Goal: Task Accomplishment & Management: Manage account settings

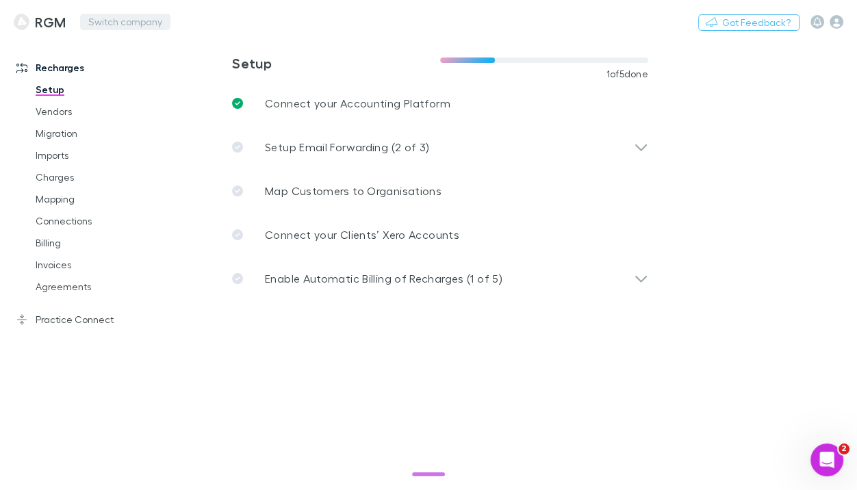
click at [138, 19] on button "Switch company" at bounding box center [125, 22] width 90 height 16
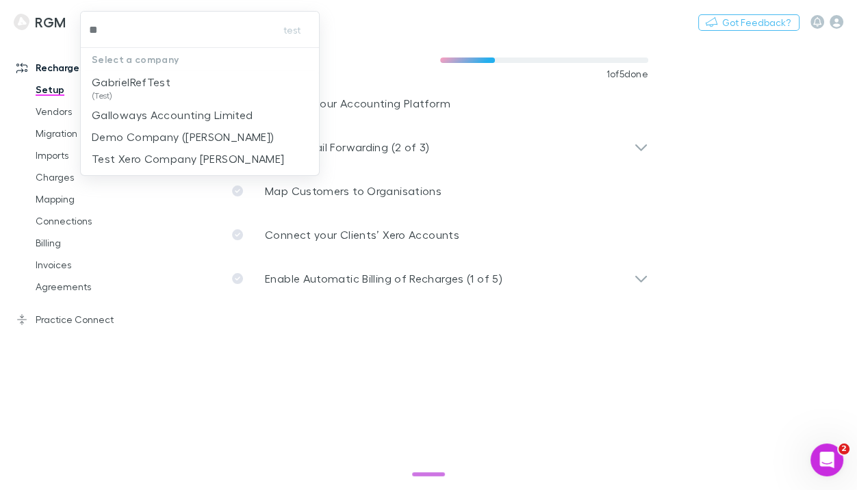
type input "***"
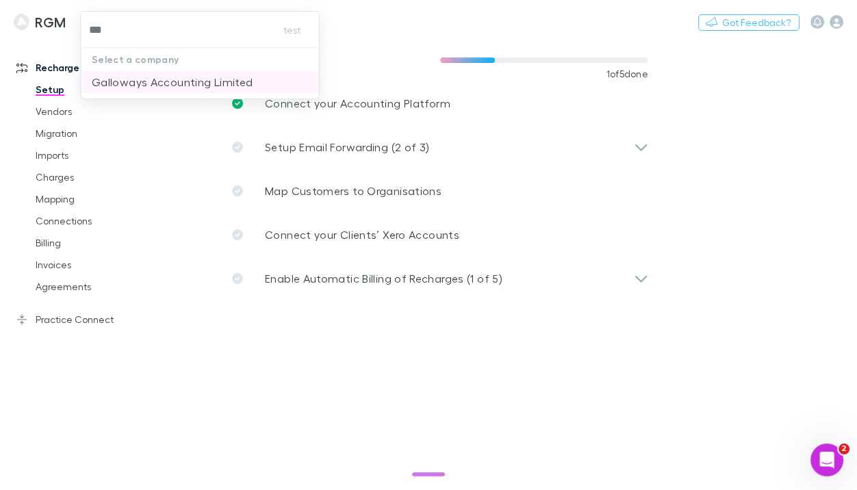
click at [187, 81] on p "Galloways Accounting Limited" at bounding box center [172, 82] width 161 height 16
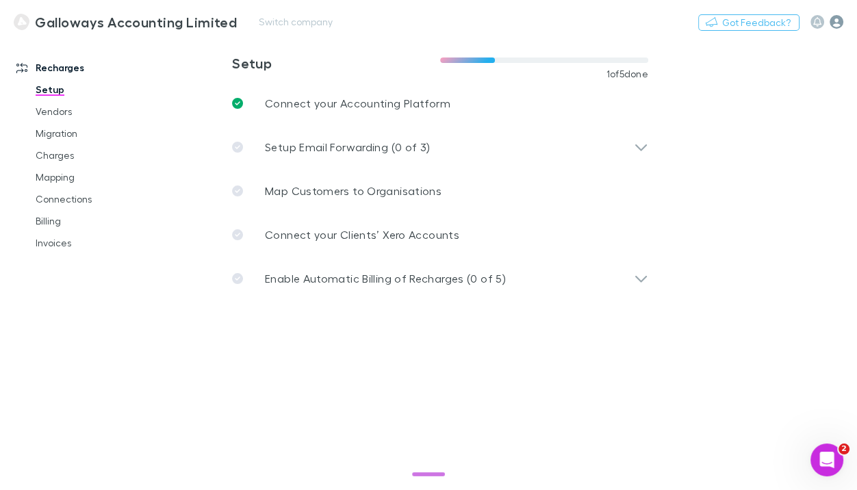
click at [837, 24] on icon "button" at bounding box center [836, 22] width 14 height 14
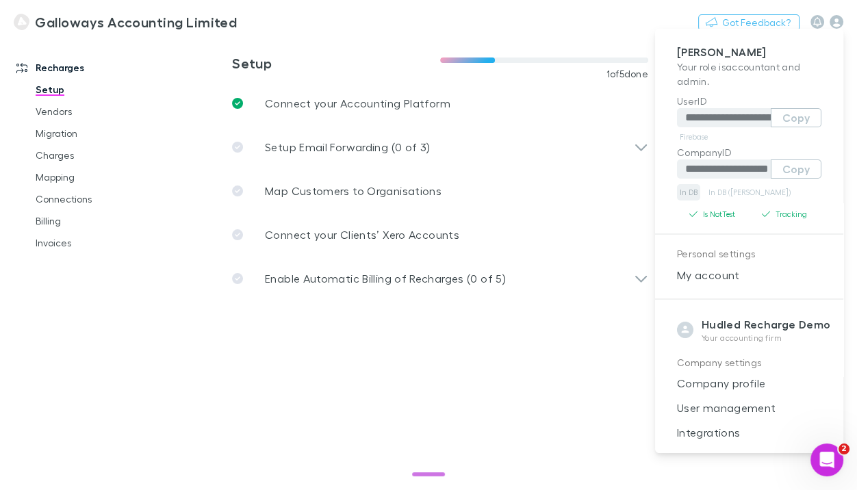
click at [690, 192] on link "In DB" at bounding box center [688, 192] width 23 height 16
click at [576, 233] on div at bounding box center [428, 245] width 857 height 490
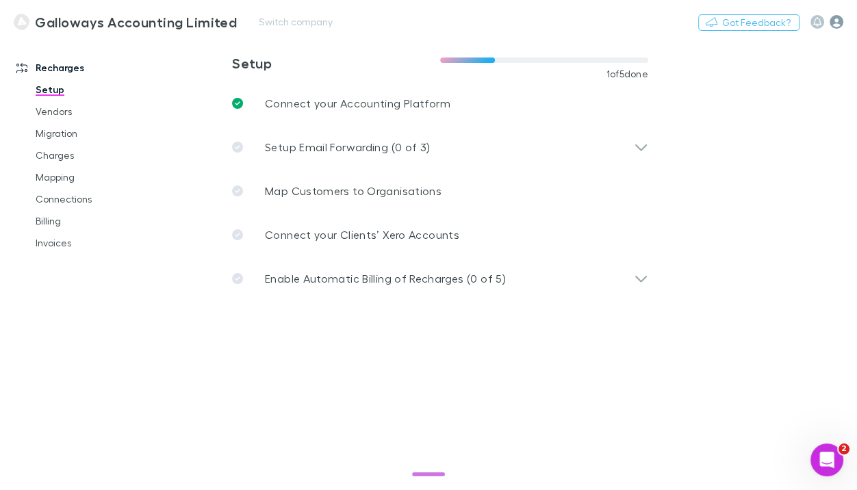
click at [832, 21] on icon "button" at bounding box center [836, 22] width 14 height 14
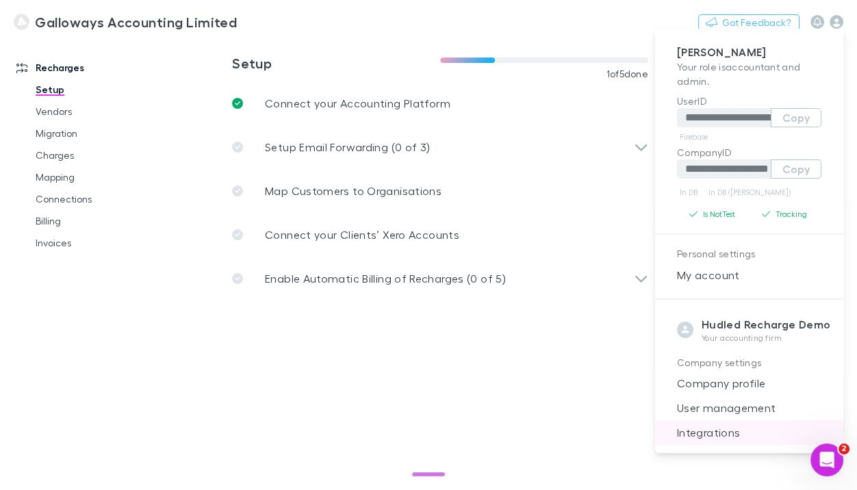
click at [724, 426] on span "Integrations" at bounding box center [749, 432] width 166 height 16
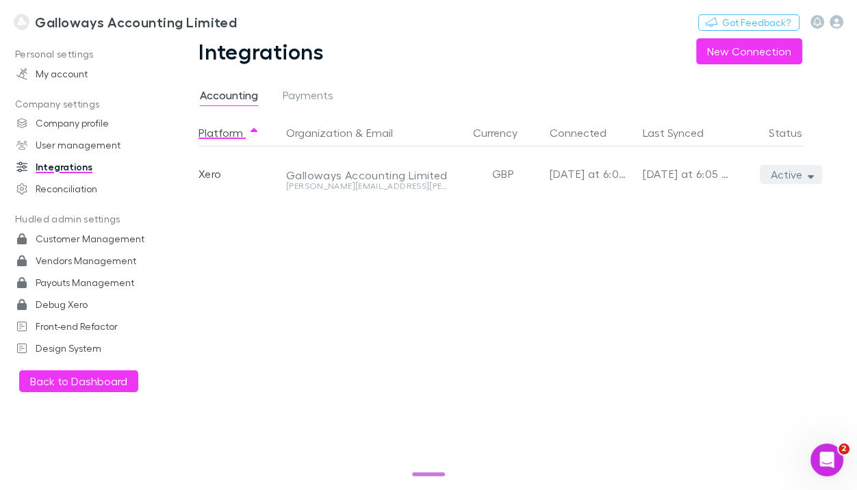
click at [777, 169] on button "Active" at bounding box center [791, 174] width 62 height 19
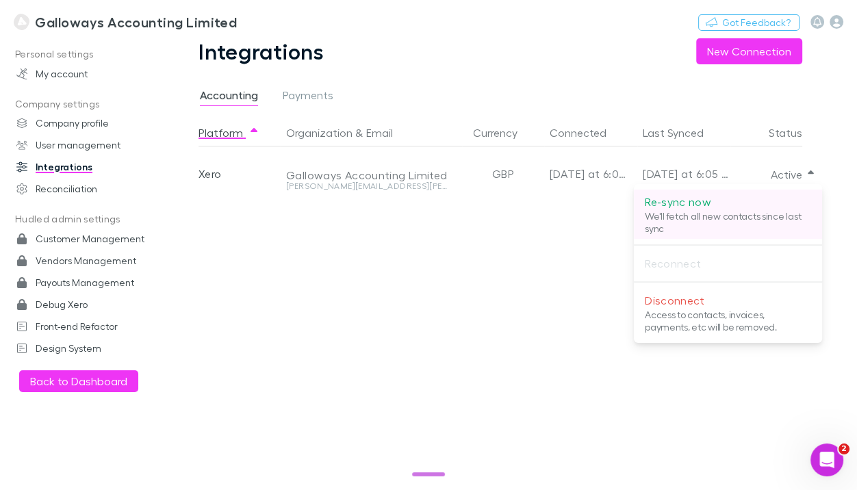
click at [731, 195] on p "Re-sync now" at bounding box center [728, 202] width 166 height 16
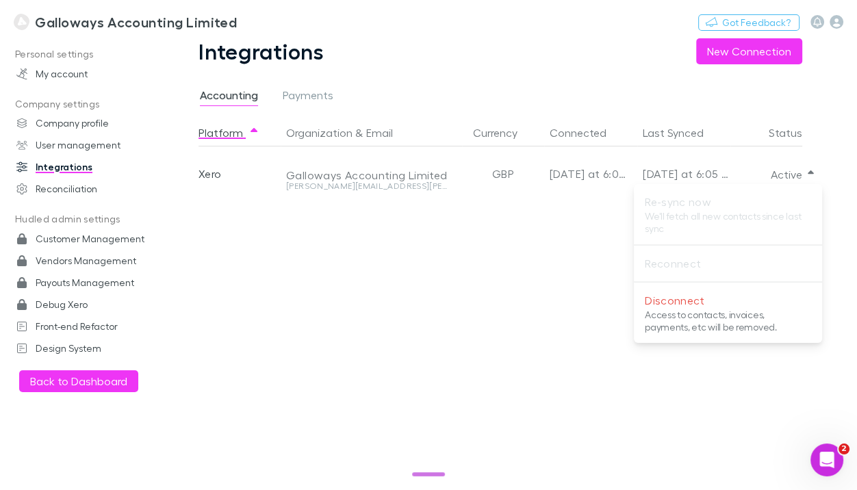
click at [483, 327] on div at bounding box center [428, 245] width 857 height 490
click at [833, 23] on icon "button" at bounding box center [836, 22] width 14 height 14
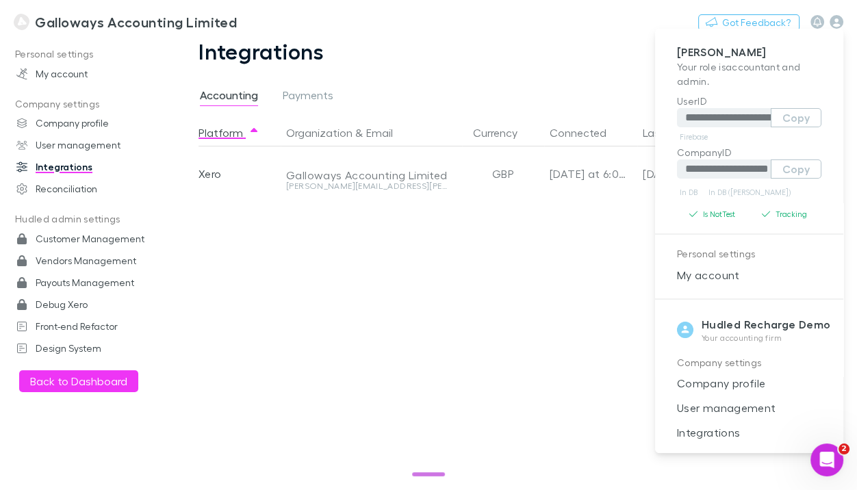
scroll to position [8, 0]
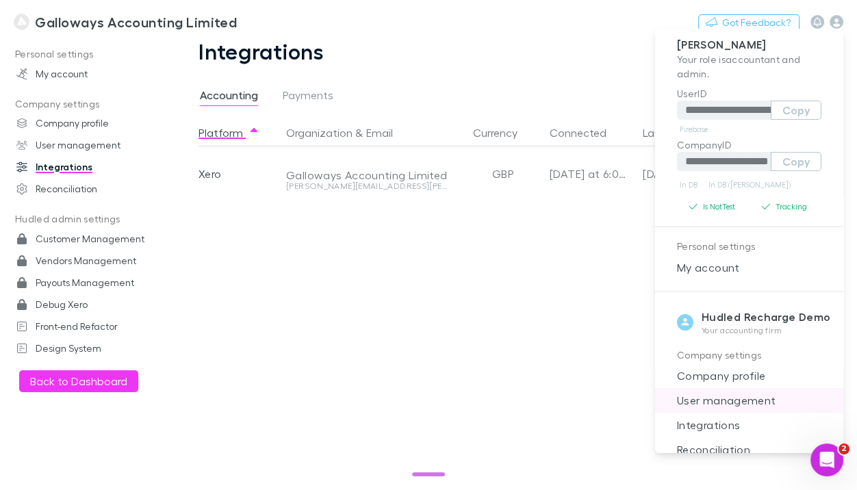
click at [734, 399] on span "User management" at bounding box center [749, 400] width 166 height 16
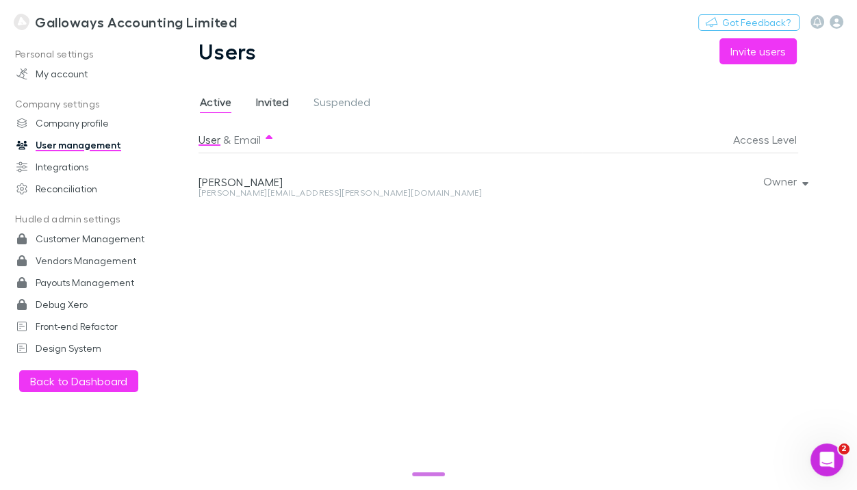
click at [284, 103] on span "Invited" at bounding box center [272, 104] width 33 height 18
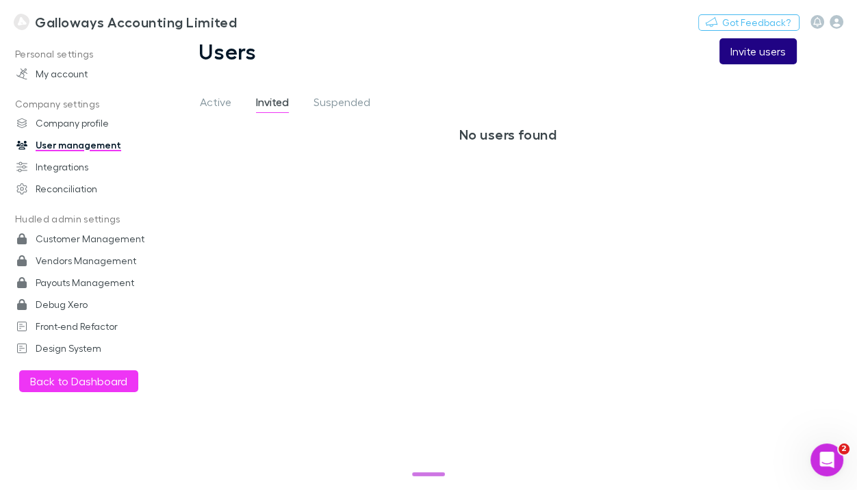
click at [744, 54] on button "Invite users" at bounding box center [757, 51] width 77 height 26
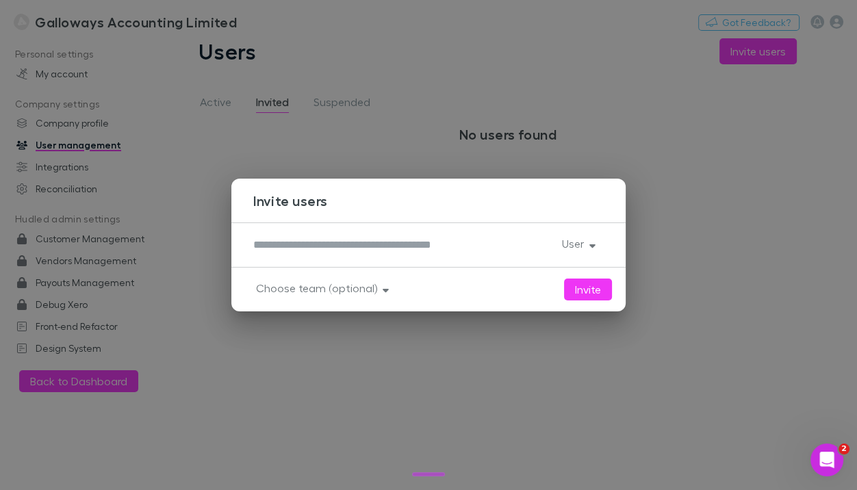
click at [399, 237] on textarea at bounding box center [402, 245] width 298 height 16
paste textarea "**********"
click at [261, 248] on textarea "**********" at bounding box center [401, 245] width 297 height 16
type textarea "**********"
click at [561, 244] on button "User" at bounding box center [577, 243] width 53 height 19
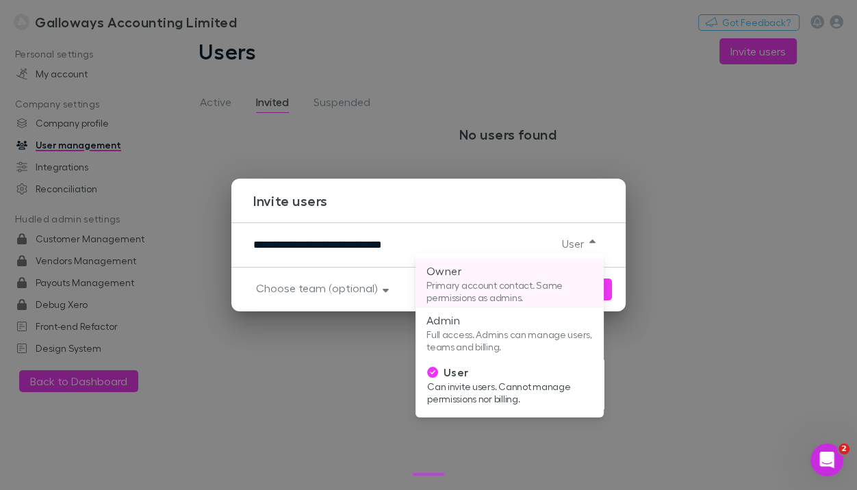
click at [532, 276] on p "Owner" at bounding box center [509, 271] width 166 height 16
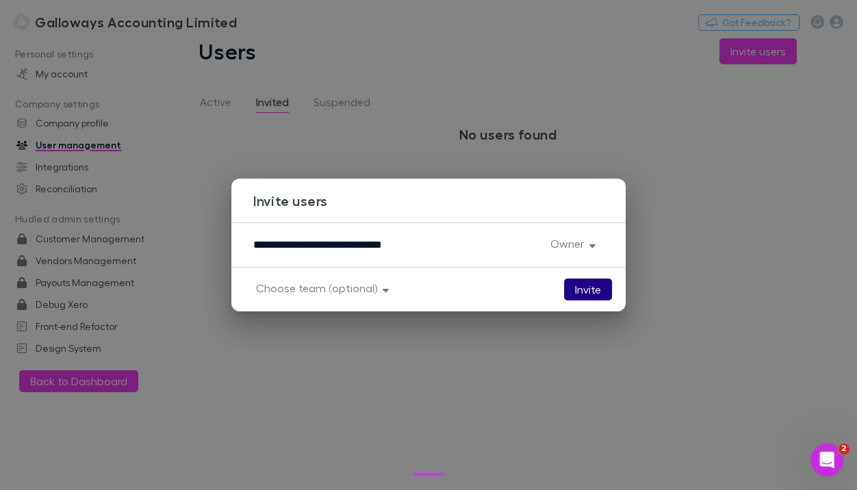
click at [594, 292] on button "Invite" at bounding box center [588, 289] width 48 height 22
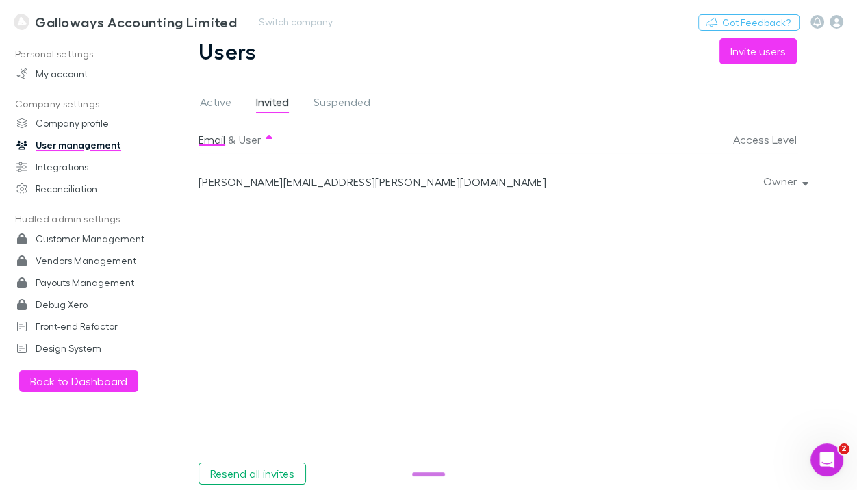
click at [135, 21] on h3 "Galloways Accounting Limited" at bounding box center [136, 22] width 202 height 16
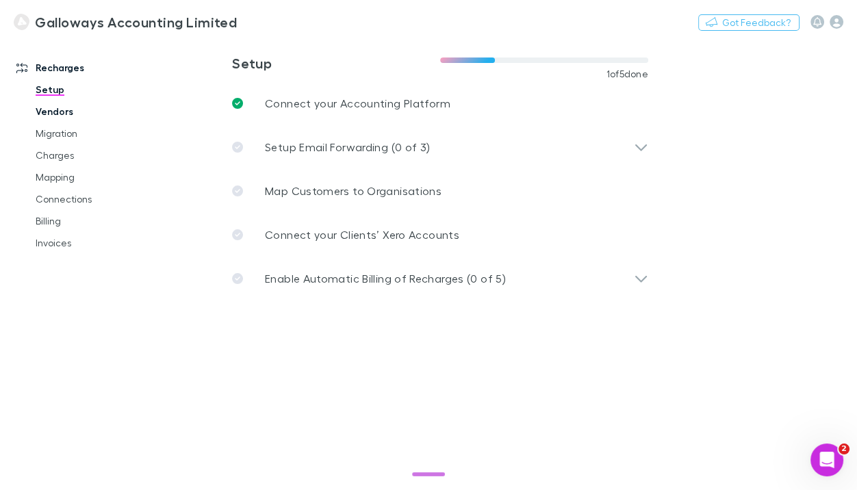
click at [64, 112] on link "Vendors" at bounding box center [92, 112] width 141 height 22
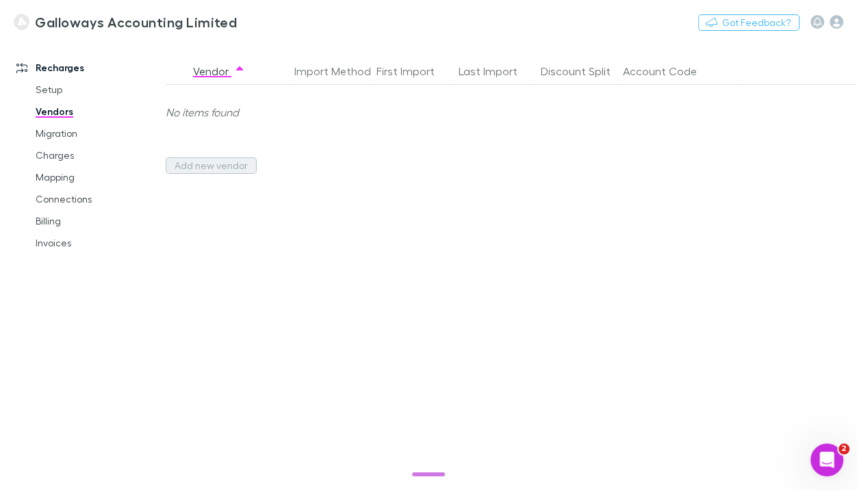
click at [218, 165] on button "Add new vendor" at bounding box center [211, 165] width 91 height 16
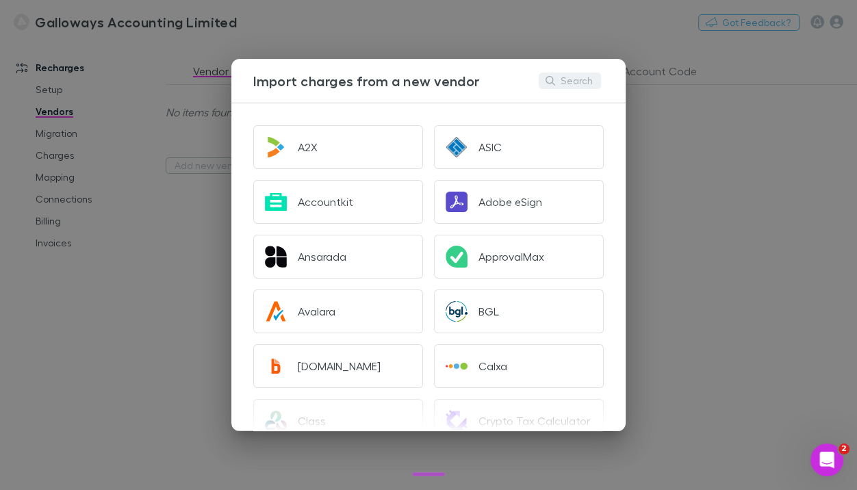
click at [562, 86] on button "Search" at bounding box center [570, 81] width 62 height 16
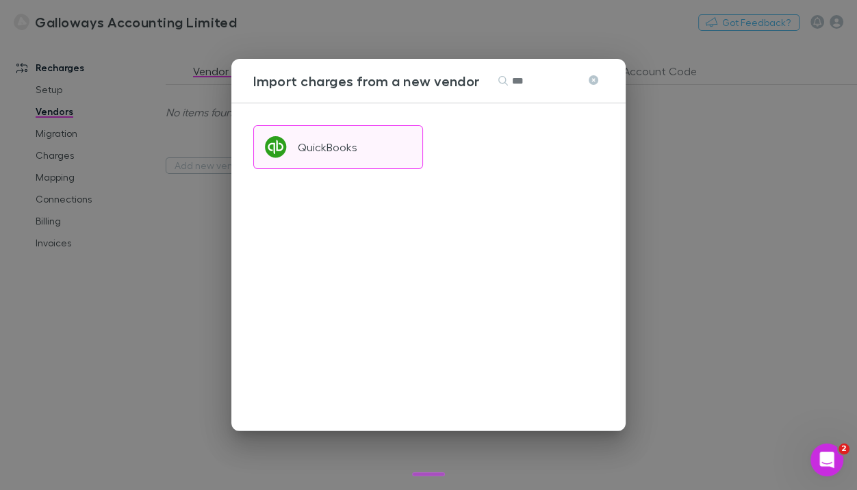
type input "***"
click at [335, 148] on div "QuickBooks" at bounding box center [328, 147] width 60 height 14
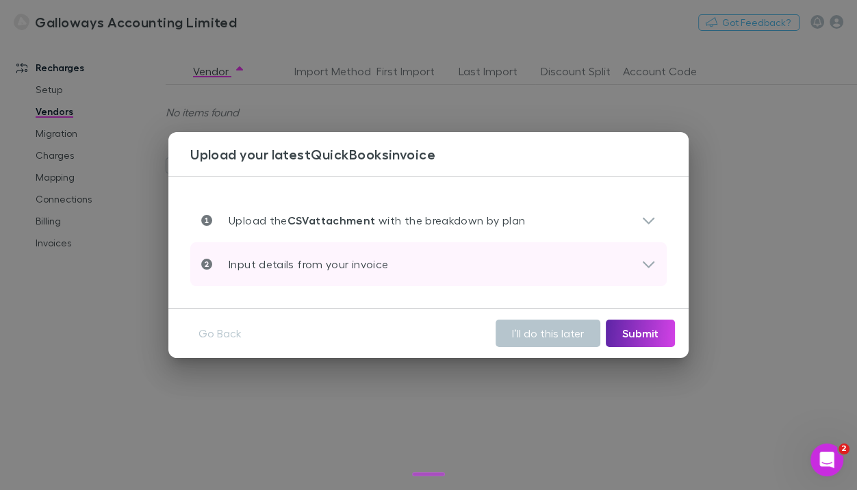
click at [469, 260] on div "Input details from your invoice" at bounding box center [421, 264] width 440 height 16
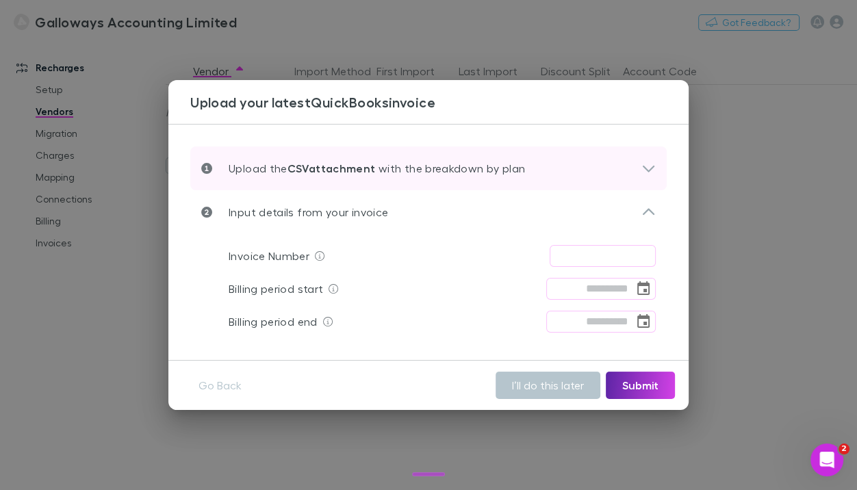
click at [434, 168] on p "Upload the CSV attachment with the breakdown by plan" at bounding box center [368, 168] width 313 height 16
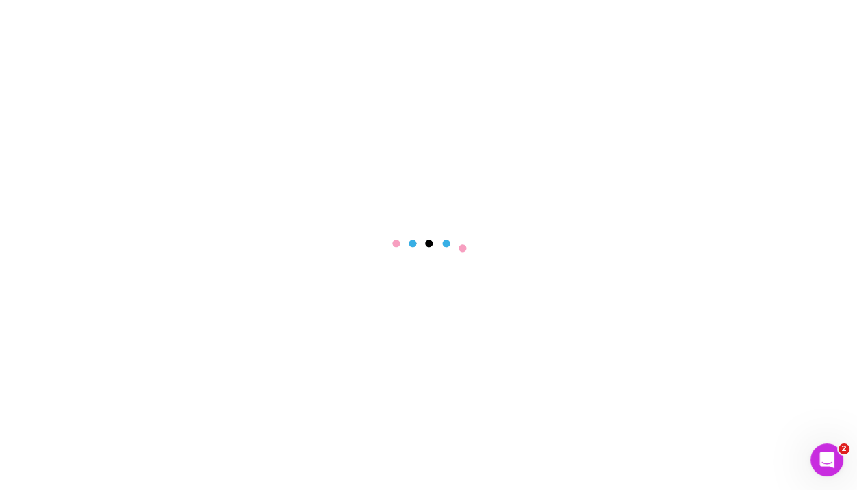
click at [243, 108] on div at bounding box center [428, 245] width 857 height 490
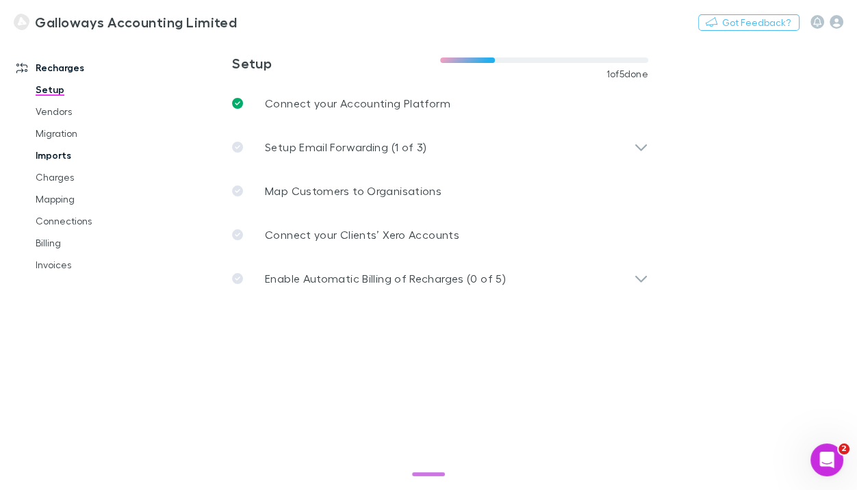
click at [64, 148] on link "Imports" at bounding box center [92, 155] width 141 height 22
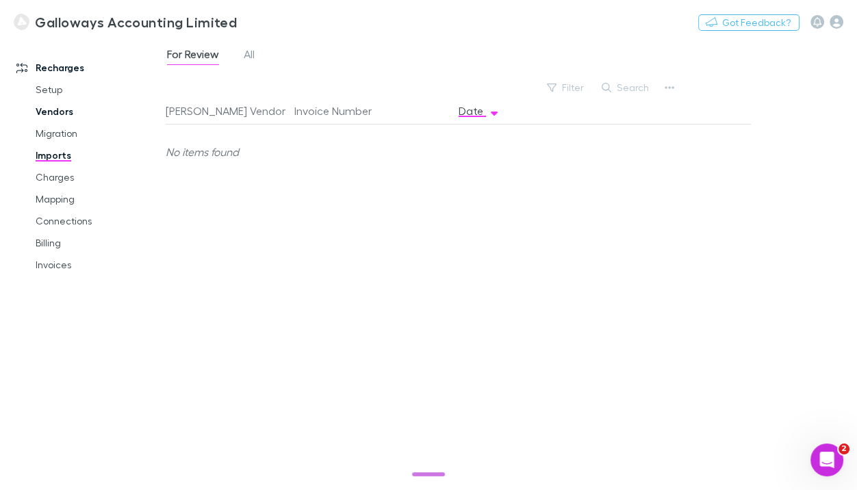
click at [60, 112] on link "Vendors" at bounding box center [92, 112] width 141 height 22
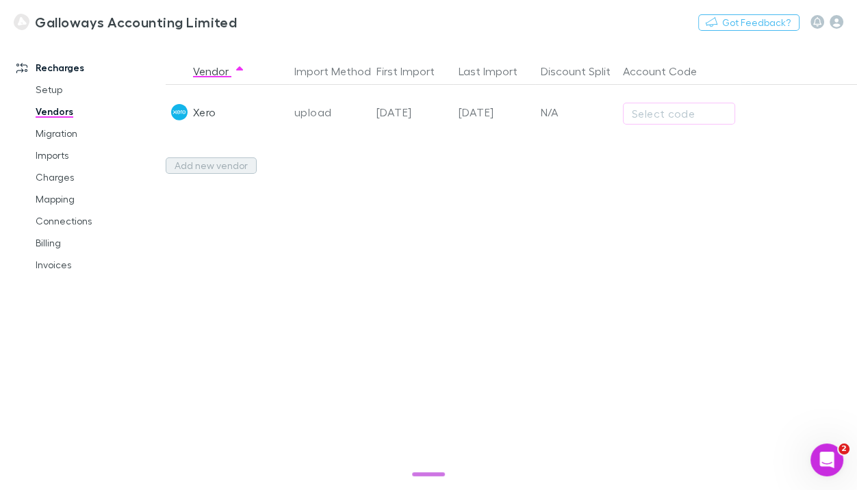
click at [205, 164] on button "Add new vendor" at bounding box center [211, 165] width 91 height 16
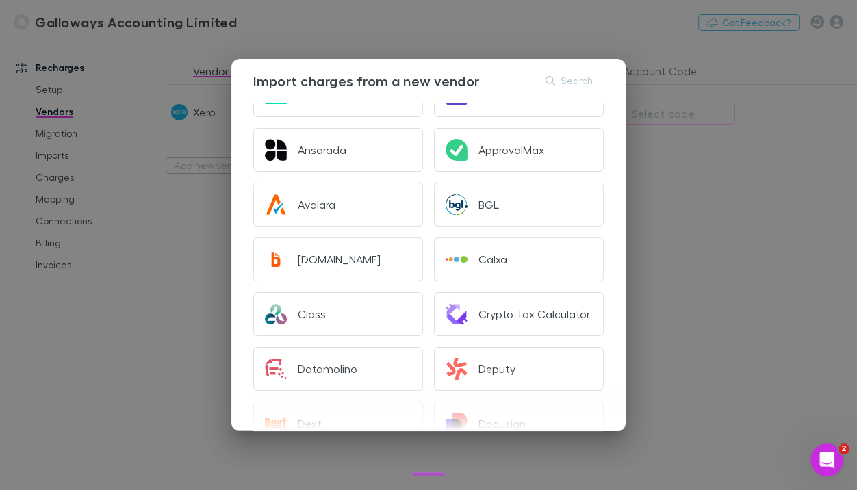
scroll to position [272, 0]
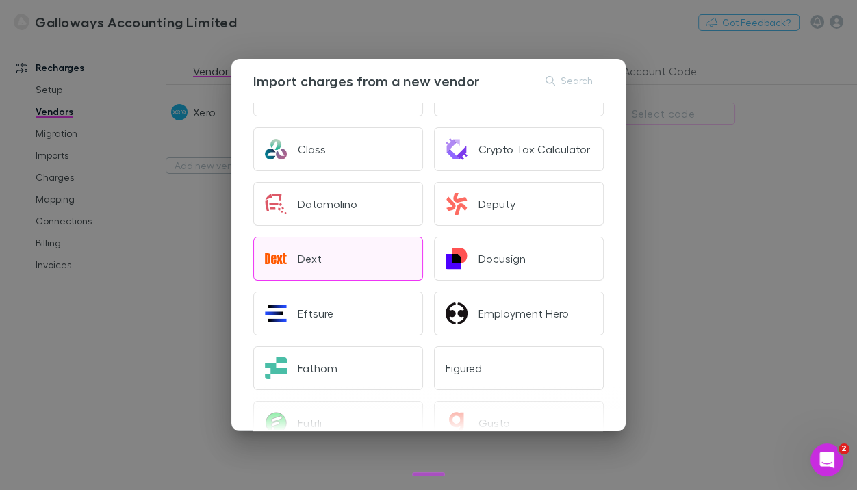
click at [318, 257] on div "Dext" at bounding box center [310, 259] width 24 height 14
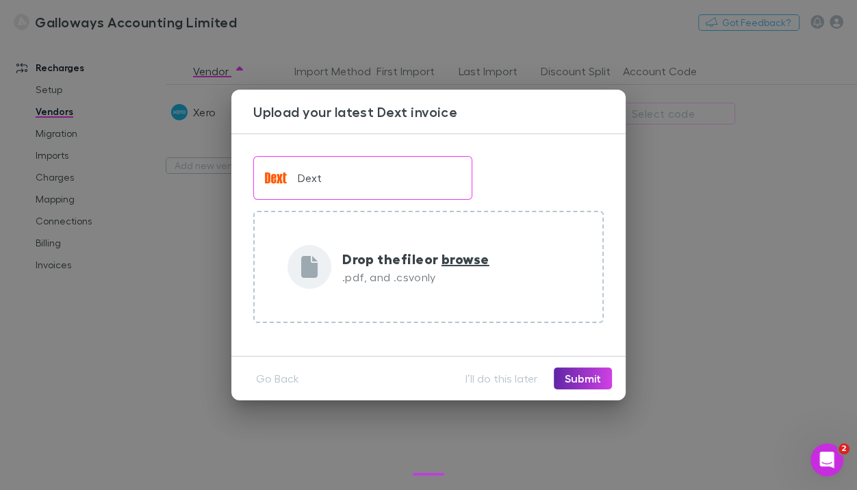
scroll to position [0, 0]
click at [497, 382] on button "I’ll do this later" at bounding box center [501, 378] width 94 height 22
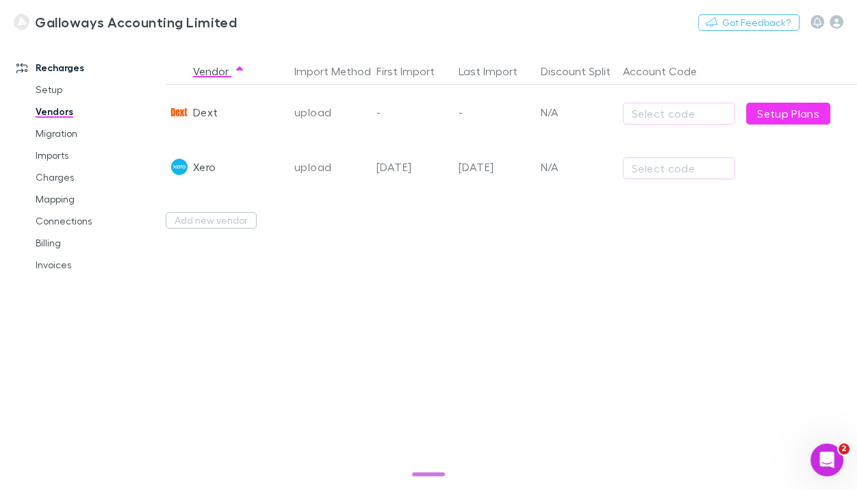
click at [201, 116] on div "Dext" at bounding box center [205, 112] width 25 height 55
click at [63, 157] on link "Imports" at bounding box center [92, 155] width 141 height 22
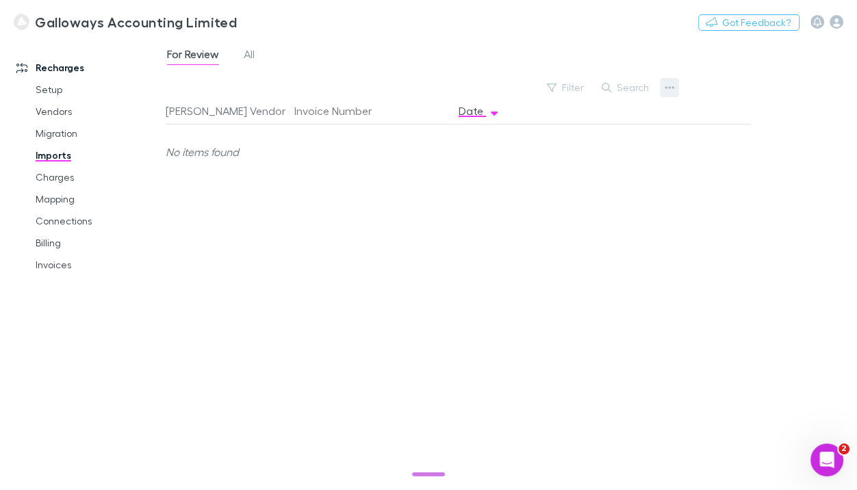
click at [666, 91] on icon "button" at bounding box center [669, 87] width 10 height 11
click at [370, 42] on div at bounding box center [428, 245] width 857 height 490
click at [65, 108] on link "Vendors" at bounding box center [92, 112] width 141 height 22
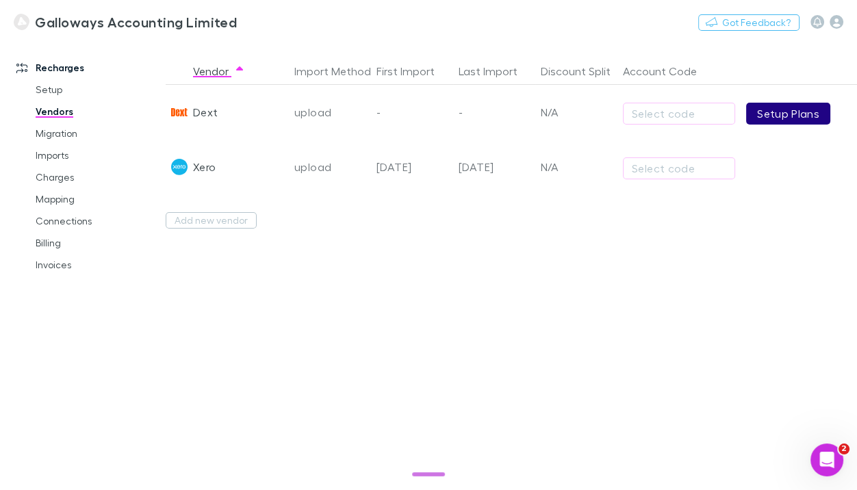
click at [749, 115] on link "Setup Plans" at bounding box center [788, 114] width 84 height 22
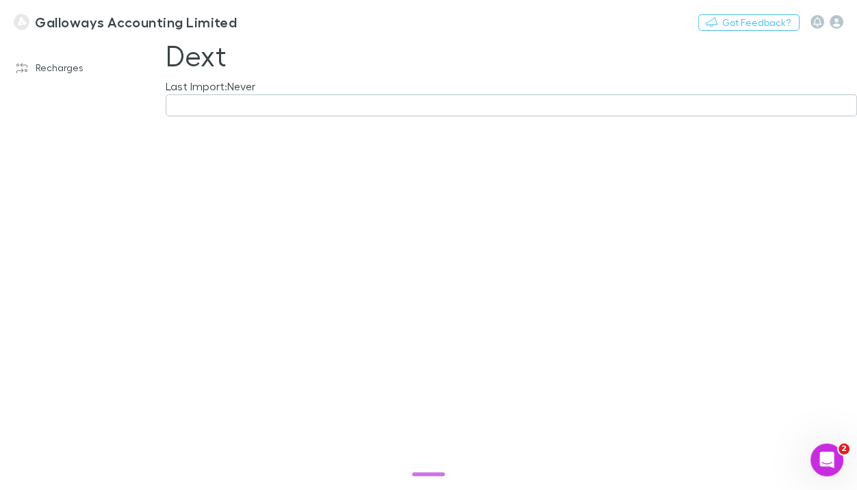
click at [213, 110] on button "button" at bounding box center [511, 105] width 691 height 22
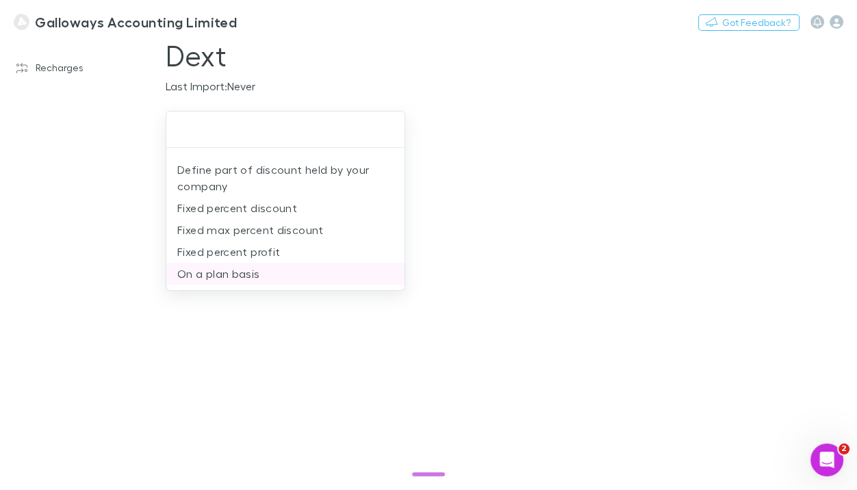
click at [257, 276] on li "On a plan basis" at bounding box center [285, 274] width 238 height 22
type input "**********"
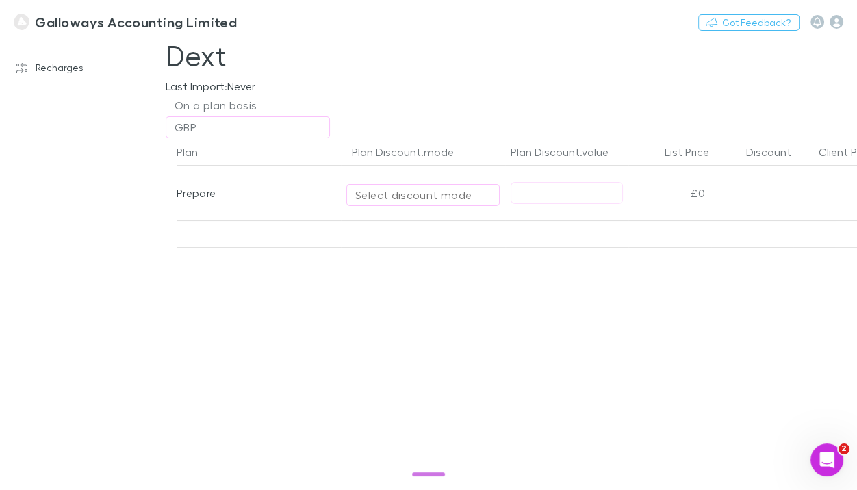
click at [432, 192] on div "Select discount mode" at bounding box center [422, 195] width 135 height 16
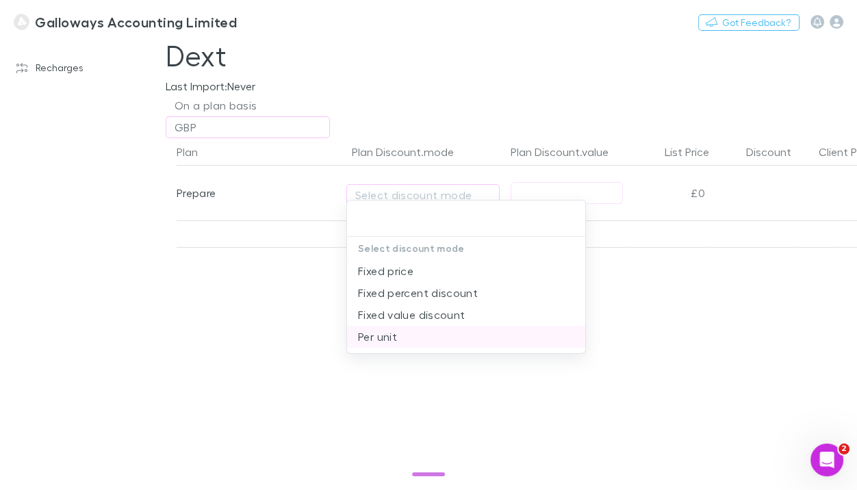
click at [415, 334] on li "Per unit" at bounding box center [466, 337] width 238 height 22
type input "********"
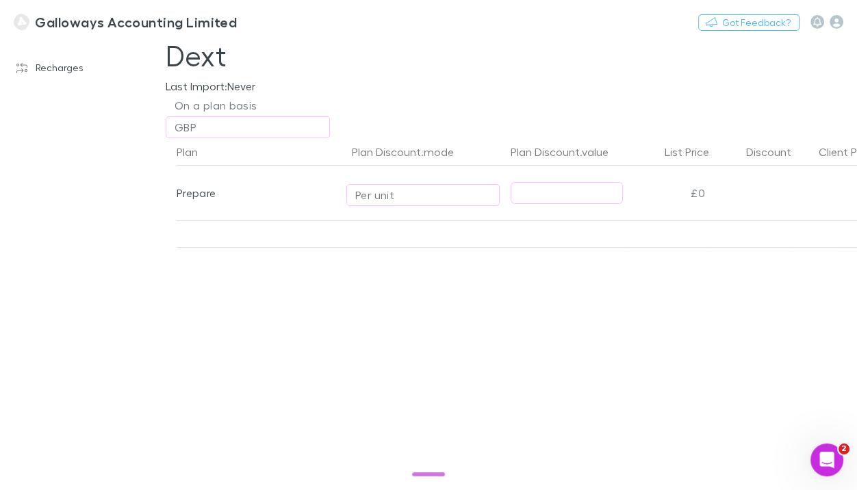
click at [536, 187] on input "text" at bounding box center [566, 193] width 111 height 21
type input "**"
click at [359, 303] on div "Plan Plan Discount.mode Plan Discount.value List Price Discount Client Price Pr…" at bounding box center [506, 314] width 702 height 352
click at [69, 64] on link "Recharges" at bounding box center [83, 68] width 160 height 22
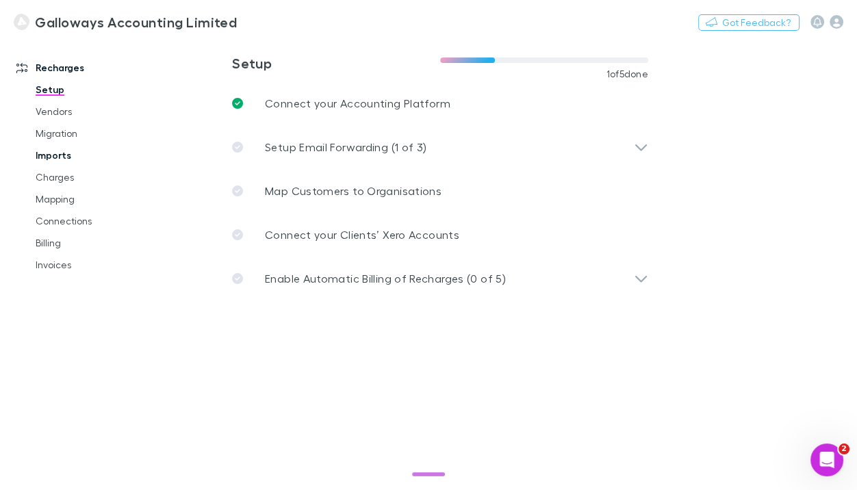
click at [63, 153] on link "Imports" at bounding box center [92, 155] width 141 height 22
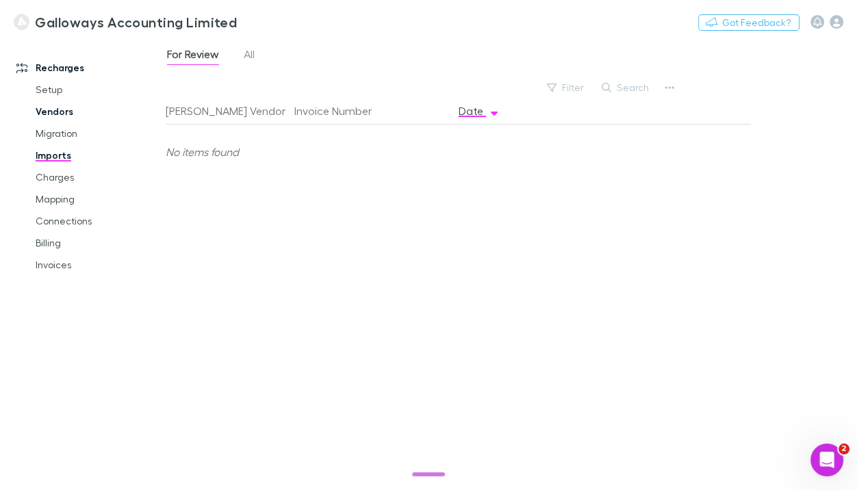
click at [53, 115] on link "Vendors" at bounding box center [92, 112] width 141 height 22
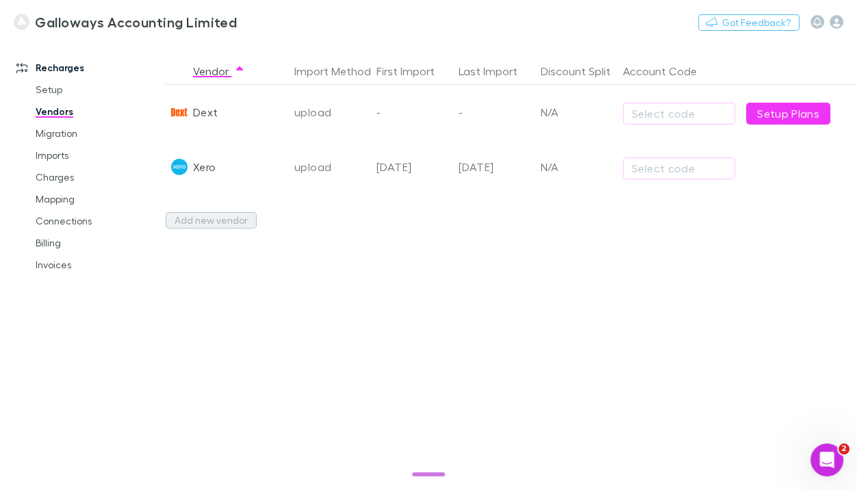
click at [209, 218] on button "Add new vendor" at bounding box center [211, 220] width 91 height 16
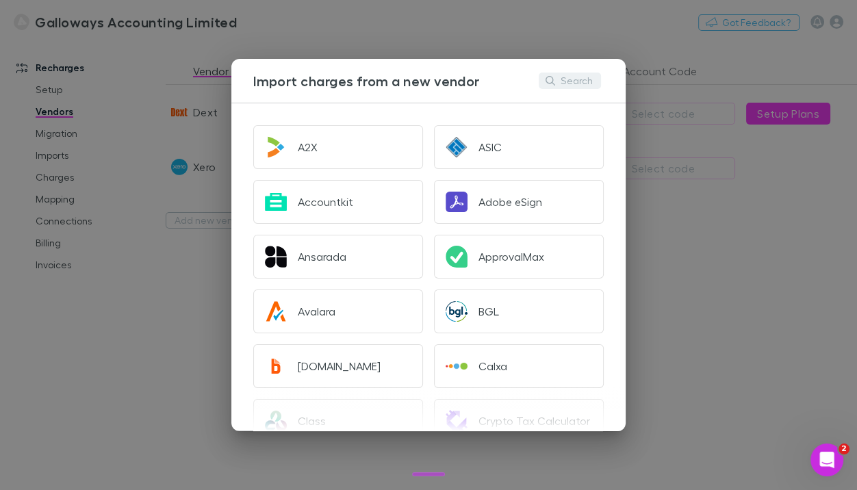
click at [556, 87] on button "Search" at bounding box center [570, 81] width 62 height 16
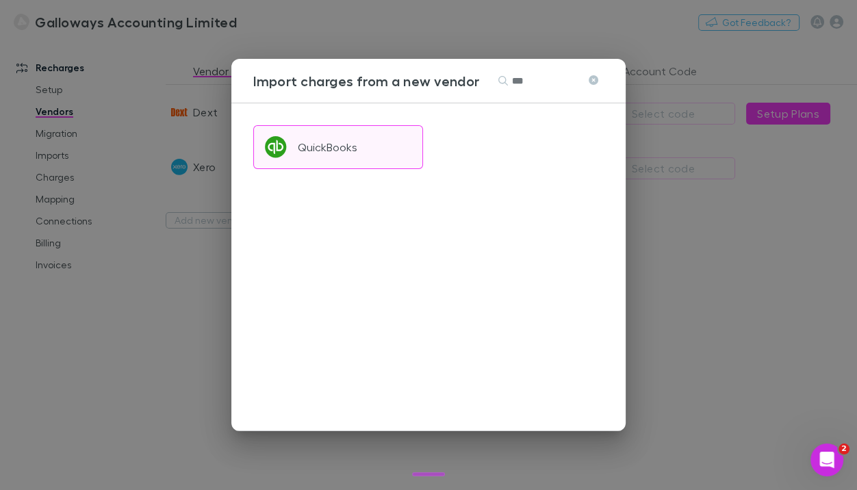
type input "***"
click at [337, 137] on button "QuickBooks" at bounding box center [338, 147] width 170 height 44
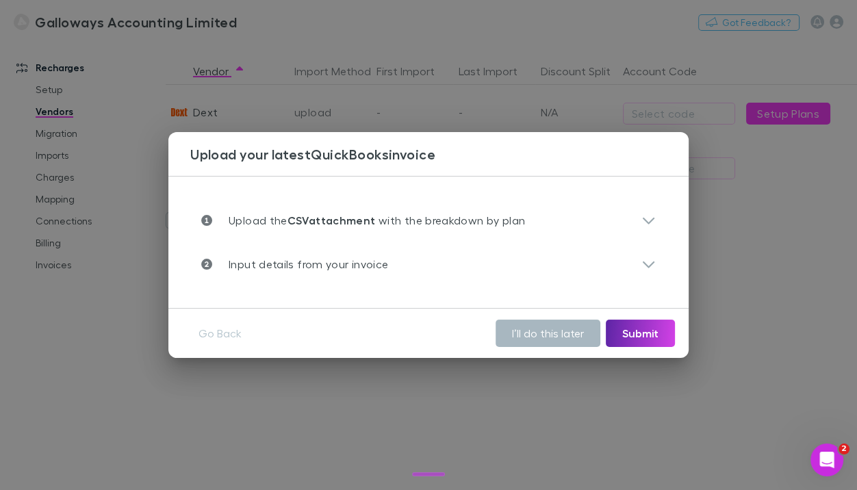
click at [570, 328] on button "I’ll do this later" at bounding box center [547, 333] width 105 height 27
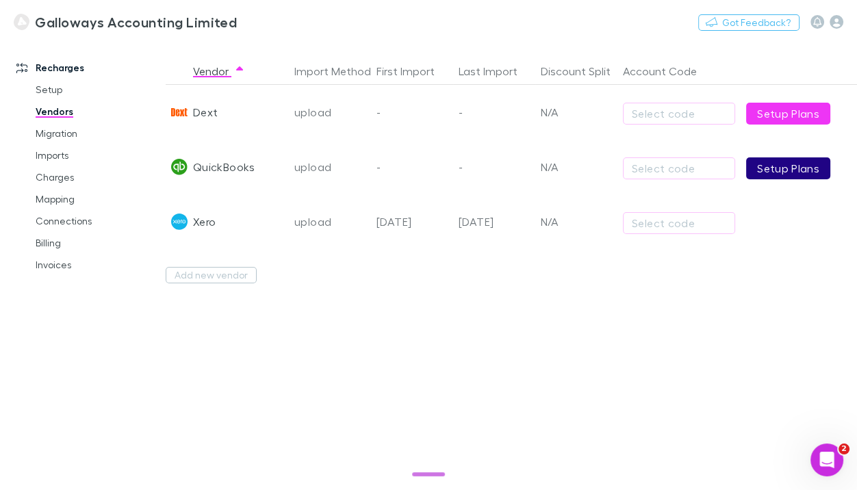
click at [789, 174] on link "Setup Plans" at bounding box center [788, 168] width 84 height 22
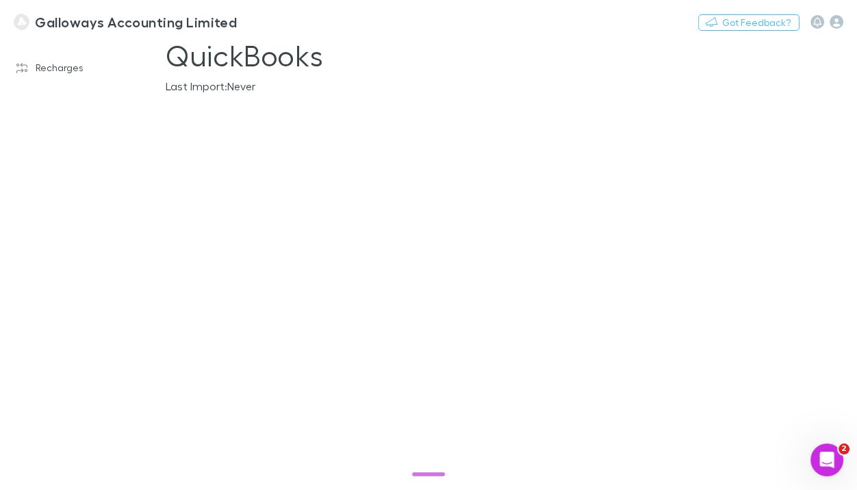
click at [205, 118] on main "QuickBooks Last Import: Never" at bounding box center [511, 264] width 691 height 452
click at [209, 114] on button "button" at bounding box center [511, 105] width 691 height 22
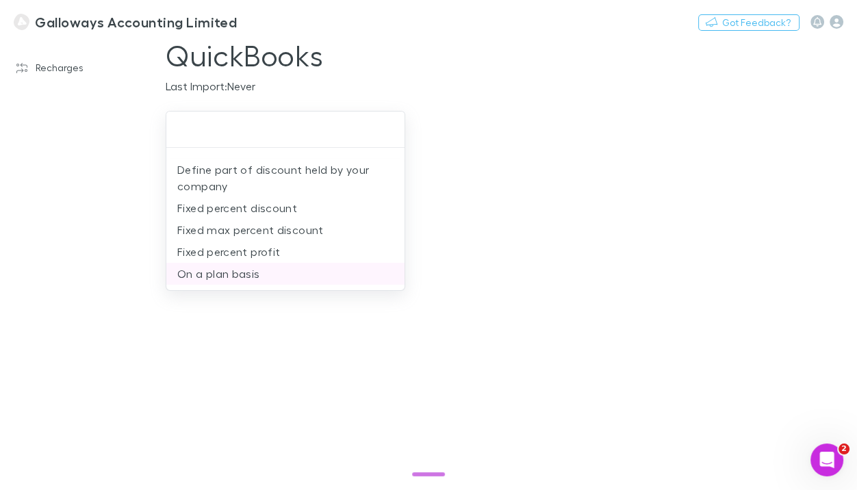
click at [250, 272] on li "On a plan basis" at bounding box center [285, 274] width 238 height 22
type input "**********"
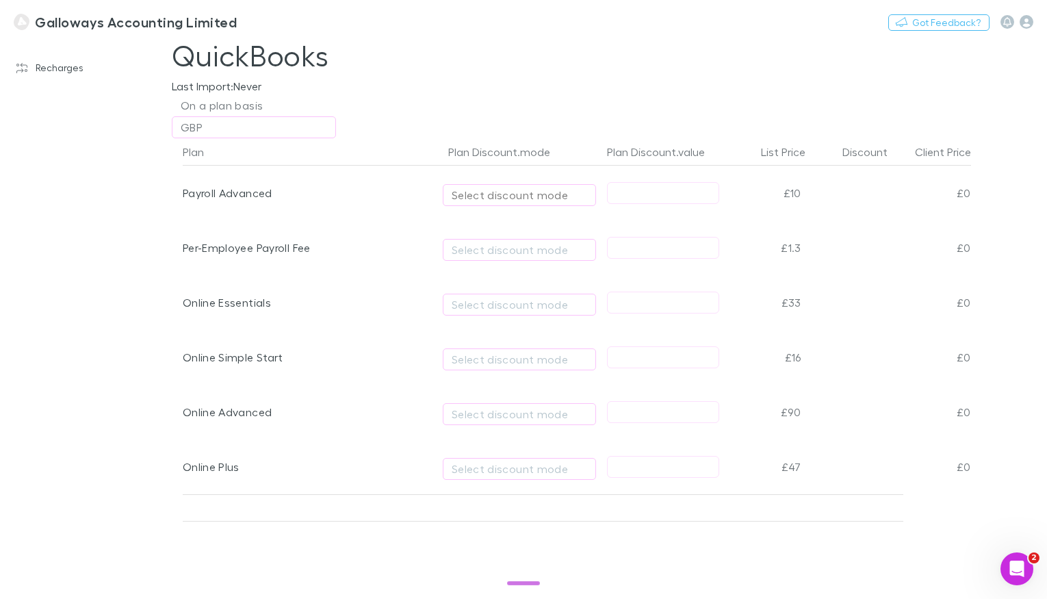
click at [517, 198] on div "Select discount mode" at bounding box center [519, 195] width 135 height 16
click at [523, 275] on li "Fixed price" at bounding box center [562, 271] width 239 height 22
type input "**********"
click at [510, 250] on div "Select discount mode" at bounding box center [519, 250] width 135 height 16
click at [497, 319] on li "Fixed price" at bounding box center [562, 326] width 239 height 22
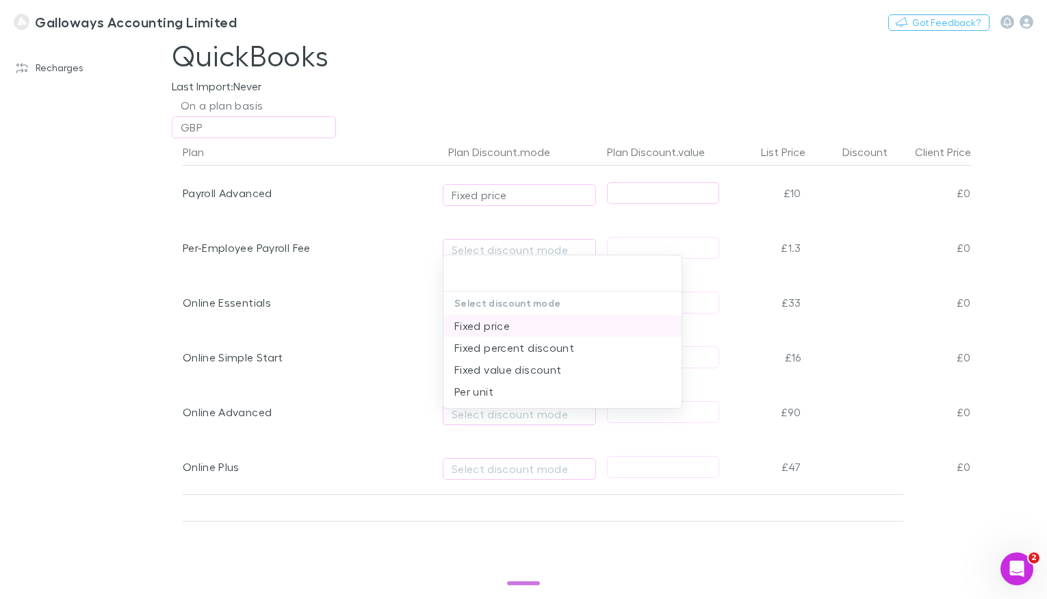
type input "**********"
click at [495, 306] on div "Select discount mode" at bounding box center [519, 304] width 135 height 16
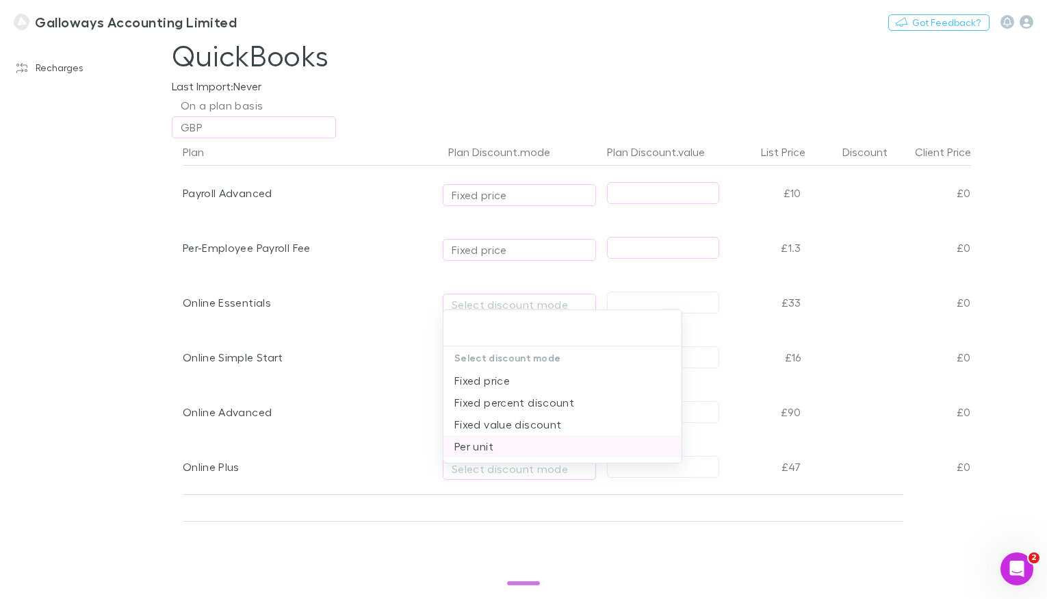
click at [499, 441] on li "Per unit" at bounding box center [562, 446] width 239 height 22
type input "********"
click at [489, 240] on button "Fixed price" at bounding box center [519, 250] width 153 height 22
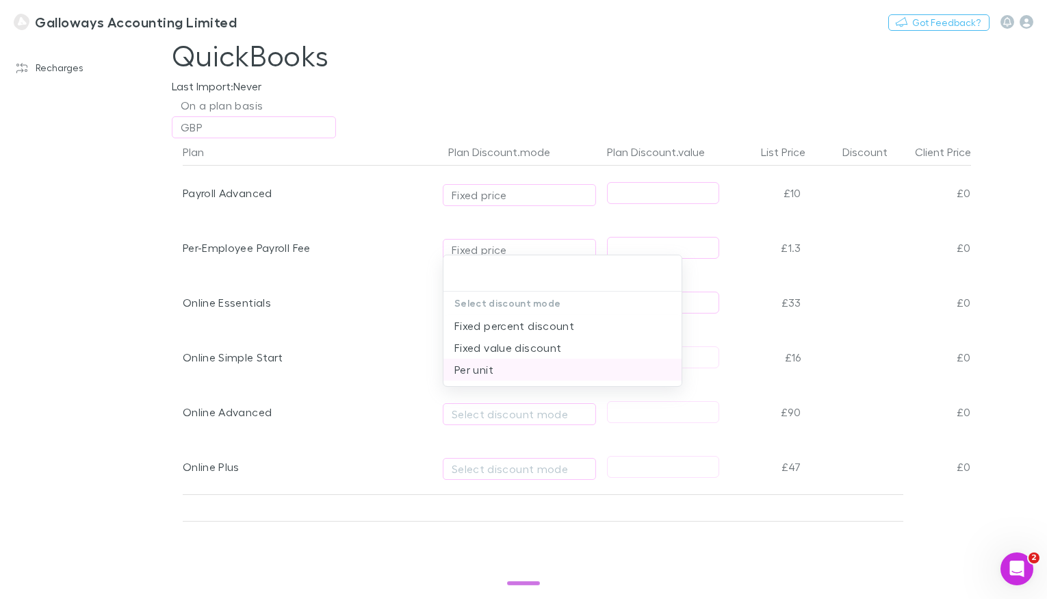
click at [479, 365] on li "Per unit" at bounding box center [562, 370] width 239 height 22
type input "********"
click at [497, 199] on div "Fixed price" at bounding box center [479, 195] width 55 height 16
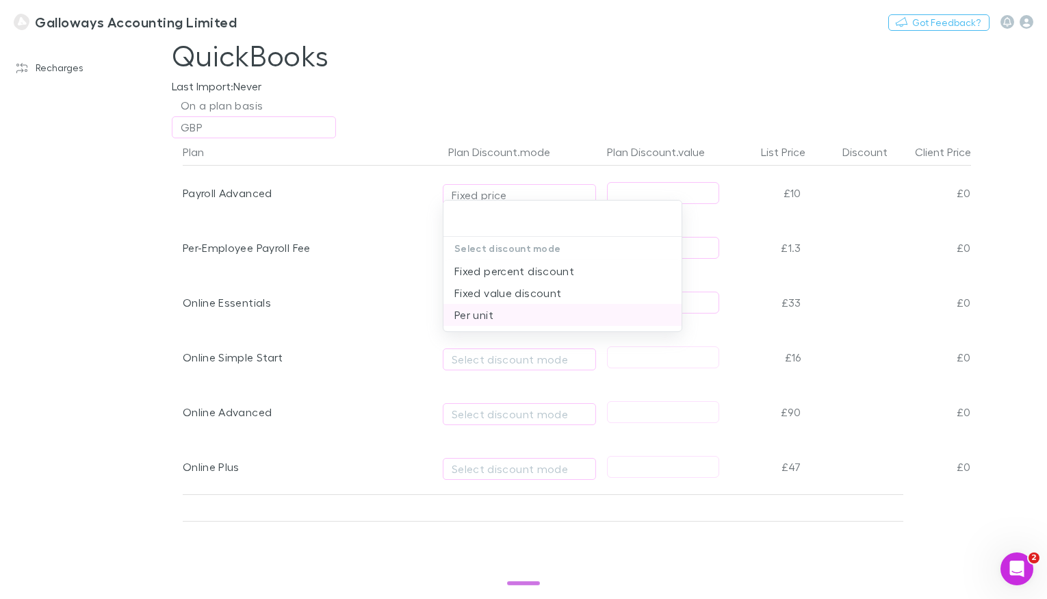
click at [500, 315] on li "Per unit" at bounding box center [562, 315] width 239 height 22
type input "********"
click at [484, 355] on div "Select discount mode" at bounding box center [519, 359] width 135 height 16
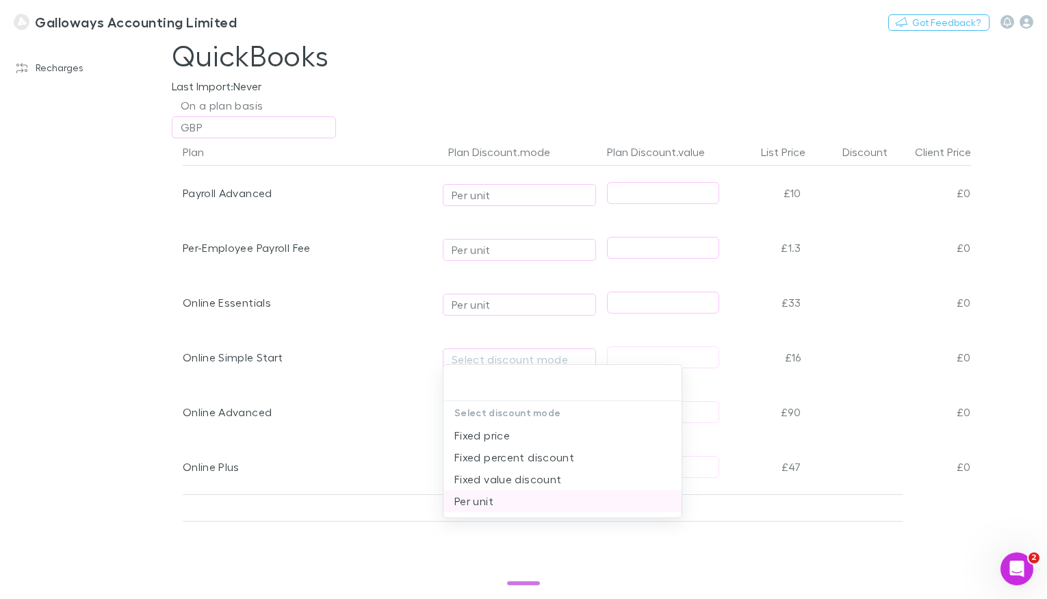
click at [487, 489] on li "Per unit" at bounding box center [562, 501] width 239 height 22
type input "********"
click at [475, 410] on div "Select discount mode" at bounding box center [519, 414] width 135 height 16
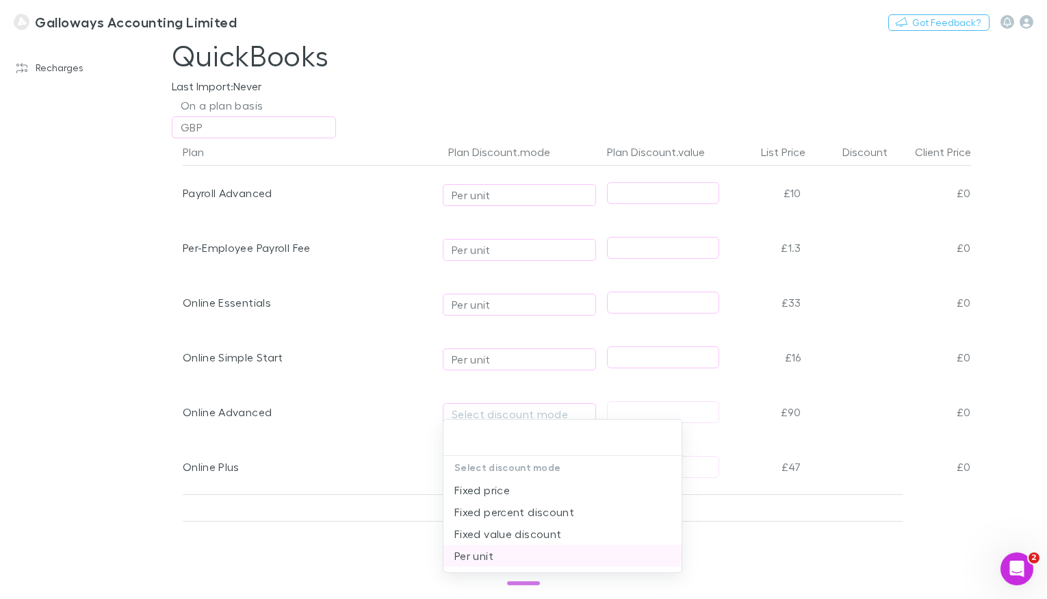
click at [476, 489] on li "Per unit" at bounding box center [562, 556] width 239 height 22
type input "********"
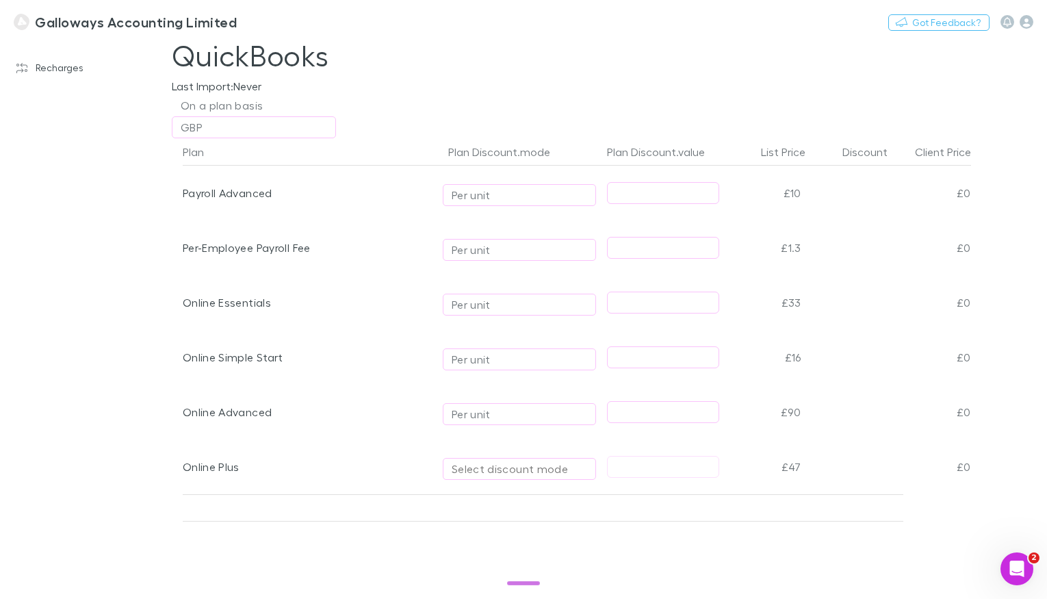
click at [472, 462] on div "Select discount mode" at bounding box center [519, 469] width 135 height 16
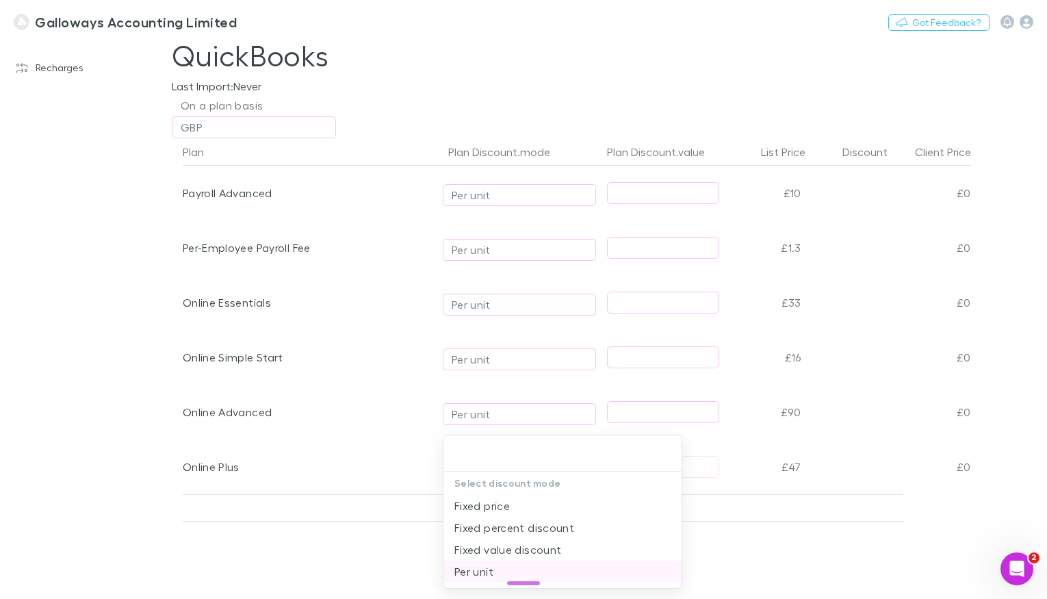
click at [481, 489] on li "Per unit" at bounding box center [562, 571] width 239 height 22
type input "********"
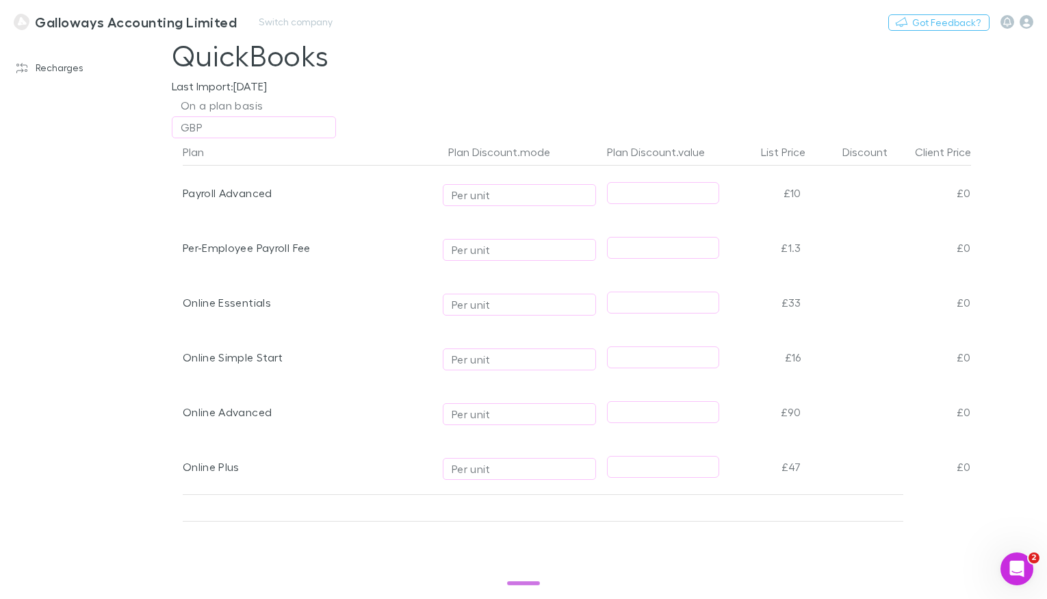
click at [106, 18] on h3 "Galloways Accounting Limited" at bounding box center [136, 22] width 202 height 16
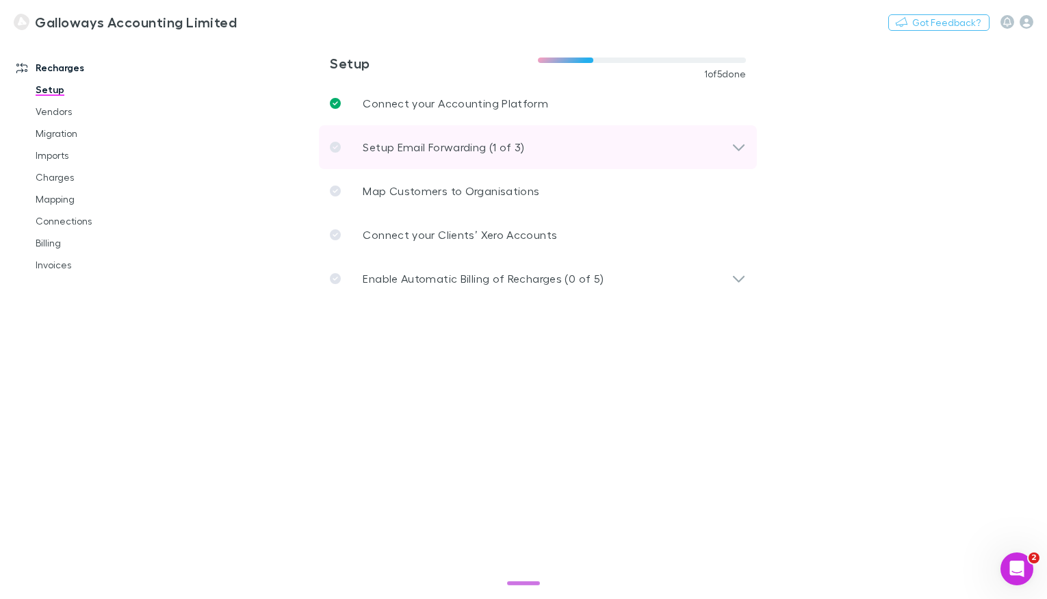
click at [456, 157] on div "Setup Email Forwarding (1 of 3)" at bounding box center [538, 147] width 438 height 44
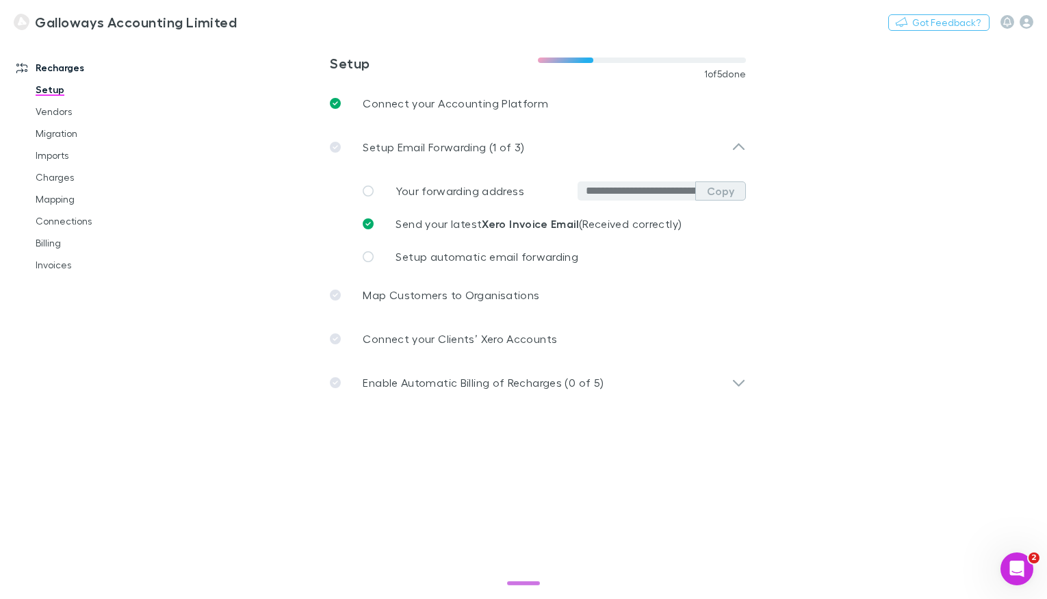
click at [710, 188] on button "Copy" at bounding box center [720, 190] width 51 height 19
click at [68, 151] on link "Imports" at bounding box center [95, 155] width 147 height 22
